Goal: Task Accomplishment & Management: Complete application form

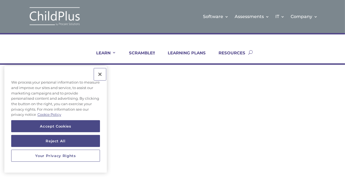
click at [98, 73] on button "Close" at bounding box center [100, 74] width 12 height 12
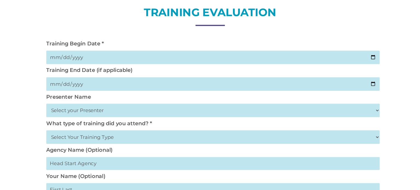
scroll to position [70, 0]
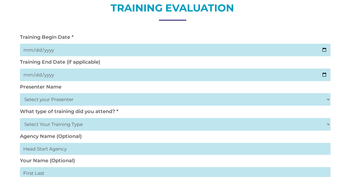
click at [133, 105] on select "Select your Presenter [PERSON_NAME] [PERSON_NAME] [PERSON_NAME] [PERSON_NAME] […" at bounding box center [175, 99] width 311 height 13
select select "[PERSON_NAME]"
click at [20, 93] on select "Select your Presenter [PERSON_NAME] [PERSON_NAME] [PERSON_NAME] [PERSON_NAME] […" at bounding box center [175, 99] width 311 height 13
click at [81, 46] on input "date" at bounding box center [175, 50] width 311 height 13
click at [326, 49] on input "date" at bounding box center [175, 50] width 311 height 13
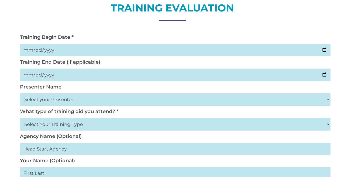
click at [326, 49] on input "date" at bounding box center [175, 50] width 311 height 13
type input "[DATE]"
click at [60, 76] on input "date" at bounding box center [175, 75] width 311 height 13
click at [318, 72] on input "date" at bounding box center [175, 75] width 311 height 13
click at [323, 74] on input "date" at bounding box center [175, 75] width 311 height 13
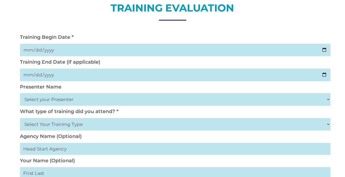
type input "[DATE]"
click at [169, 119] on select "Select Your Training Type On-site (at your agency) Virtual Visit Live Group Web…" at bounding box center [175, 124] width 311 height 13
select select "On-site (at your agency)"
click at [20, 118] on select "Select Your Training Type On-site (at your agency) Virtual Visit Live Group Web…" at bounding box center [175, 124] width 311 height 13
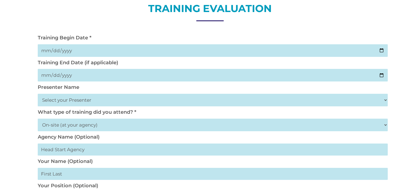
drag, startPoint x: 419, startPoint y: 59, endPoint x: 418, endPoint y: 105, distance: 45.9
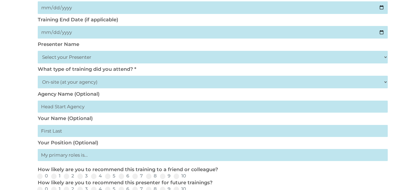
scroll to position [115, 0]
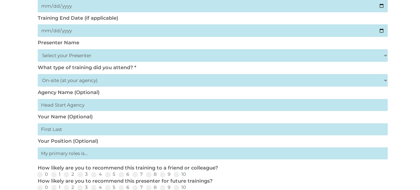
click at [78, 128] on input "text" at bounding box center [213, 129] width 350 height 12
type input "Y"
type input "[PERSON_NAME]"
click at [114, 155] on input "text" at bounding box center [213, 153] width 350 height 12
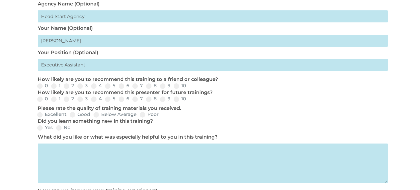
scroll to position [203, 0]
type input "Executive Assistant"
click at [178, 85] on label "10" at bounding box center [179, 85] width 12 height 5
click at [188, 86] on input "10" at bounding box center [190, 88] width 4 height 4
radio input "true"
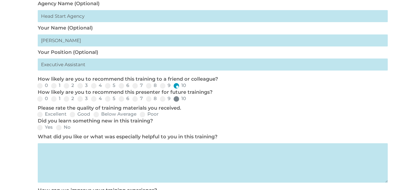
click at [181, 98] on label "10" at bounding box center [179, 98] width 12 height 5
click at [188, 99] on input "10" at bounding box center [190, 101] width 4 height 4
radio input "true"
click at [47, 112] on label "Excellent" at bounding box center [51, 114] width 29 height 5
click at [69, 114] on input "Excellent" at bounding box center [71, 116] width 4 height 4
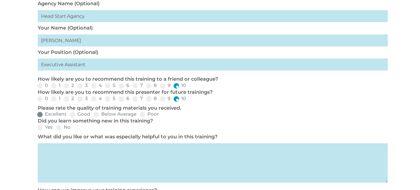
radio input "true"
click at [43, 128] on label "Yes" at bounding box center [45, 127] width 16 height 5
click at [55, 128] on input "Yes" at bounding box center [57, 130] width 4 height 4
radio input "true"
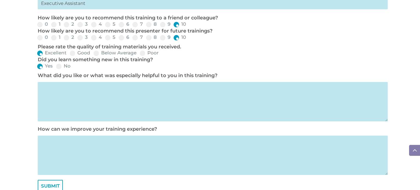
scroll to position [268, 0]
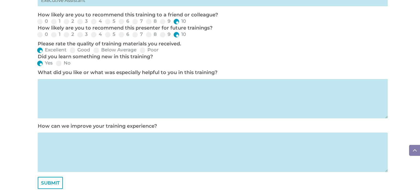
click at [200, 104] on textarea at bounding box center [213, 98] width 350 height 39
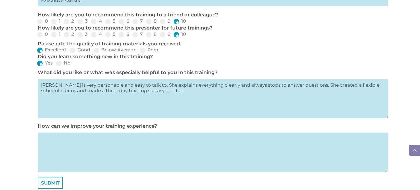
type textarea "[PERSON_NAME] is very personable and easy to talk to. She explains everything c…"
drag, startPoint x: 127, startPoint y: 176, endPoint x: 126, endPoint y: 163, distance: 13.4
click at [126, 163] on div "How can we improve your training experience?" at bounding box center [210, 150] width 350 height 54
click at [126, 163] on textarea at bounding box center [213, 151] width 350 height 39
type textarea "S"
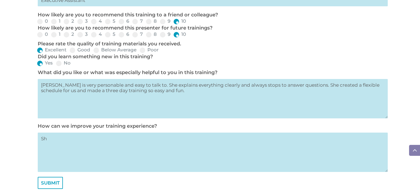
type textarea "S"
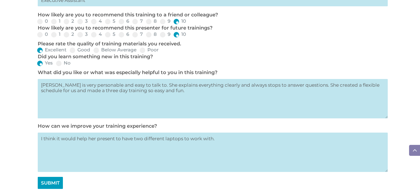
type textarea "I think it would help her present to have two different laptops to work with."
click at [57, 177] on input "SUBMIT" at bounding box center [50, 183] width 25 height 12
